Goal: Task Accomplishment & Management: Manage account settings

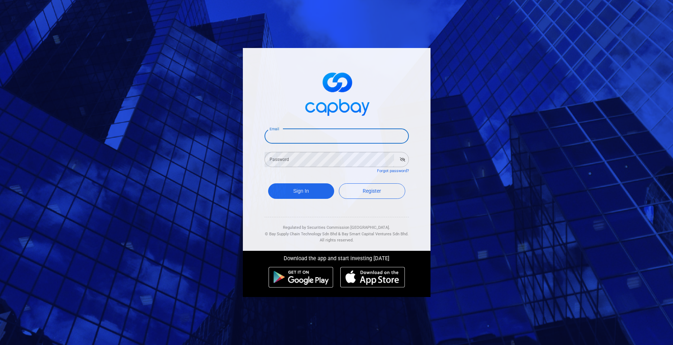
click at [298, 137] on input "Email" at bounding box center [337, 136] width 144 height 15
type input "[EMAIL_ADDRESS][DOMAIN_NAME]"
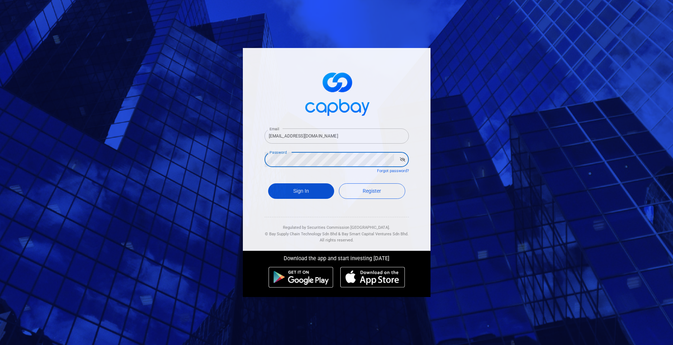
click at [323, 191] on button "Sign In" at bounding box center [301, 191] width 66 height 16
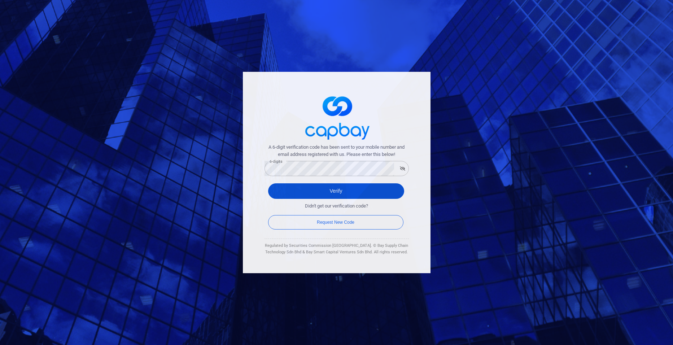
click at [332, 187] on button "Verify" at bounding box center [336, 191] width 136 height 16
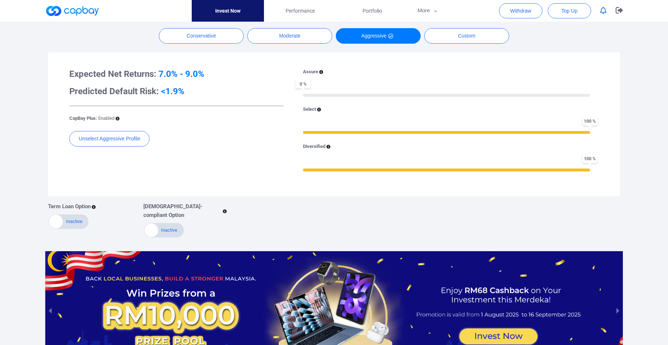
checkbox input "true"
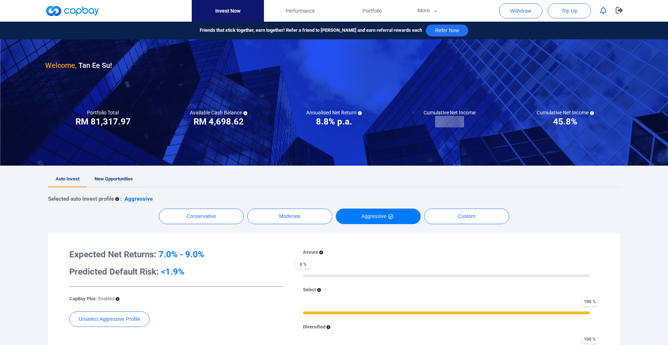
click at [107, 177] on span "New Opportunities" at bounding box center [114, 178] width 38 height 5
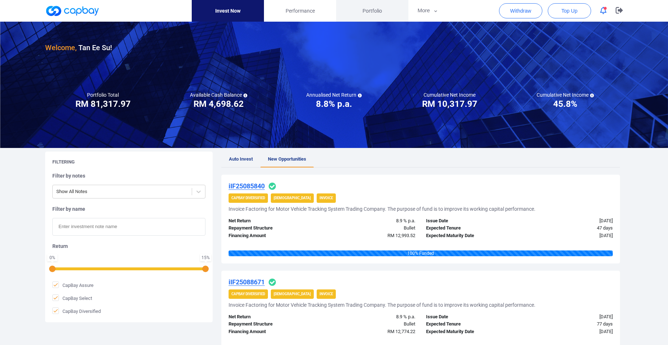
click at [369, 9] on span "Portfolio" at bounding box center [371, 11] width 19 height 8
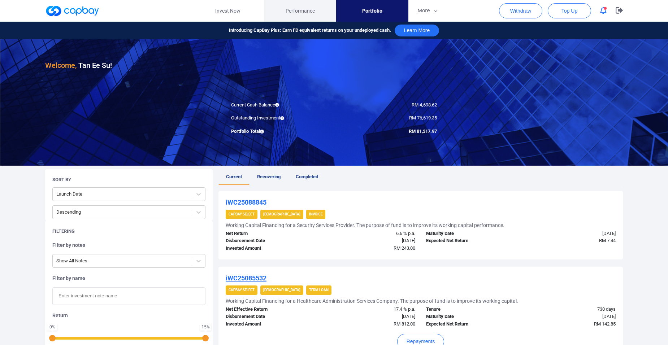
click at [284, 7] on link "Performance" at bounding box center [300, 11] width 72 height 22
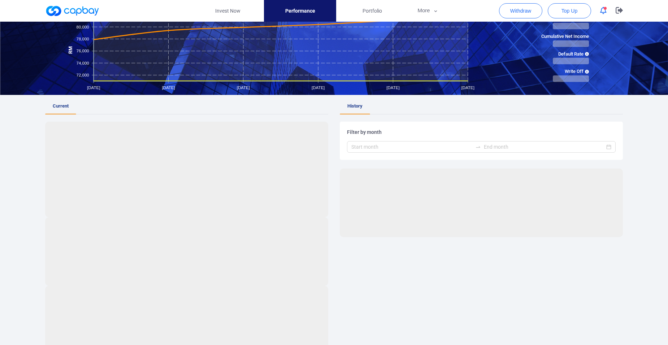
scroll to position [108, 0]
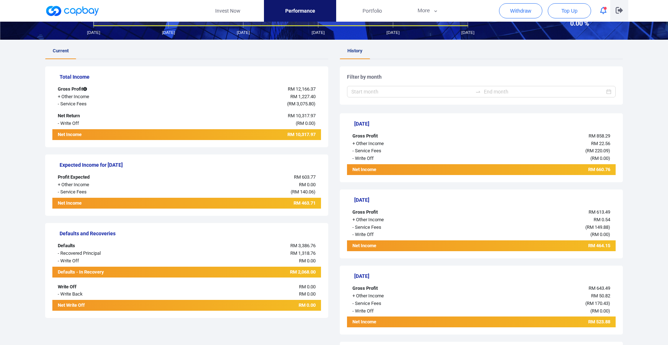
click at [617, 8] on icon "button" at bounding box center [618, 10] width 7 height 6
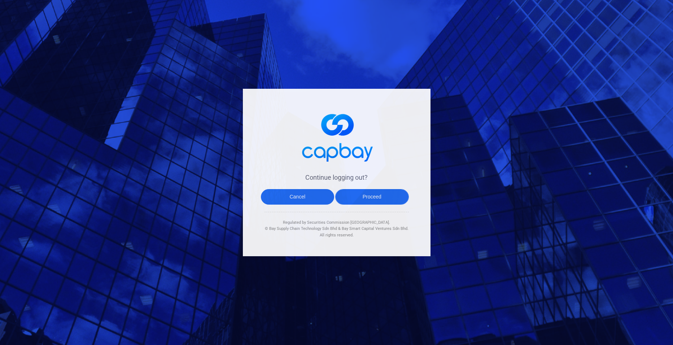
click at [369, 194] on button "Proceed" at bounding box center [372, 197] width 74 height 16
